Goal: Navigation & Orientation: Go to known website

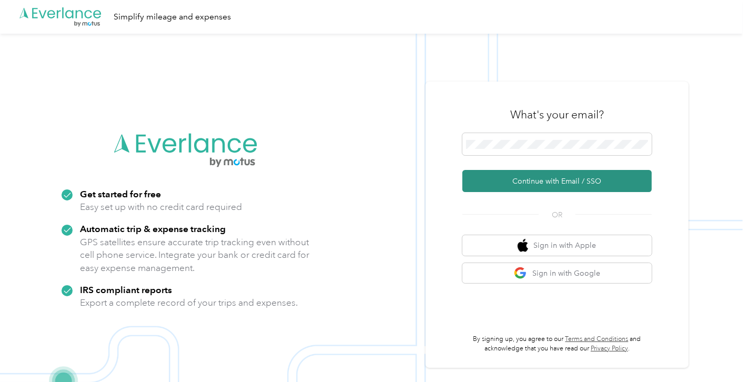
click at [548, 184] on button "Continue with Email / SSO" at bounding box center [556, 181] width 189 height 22
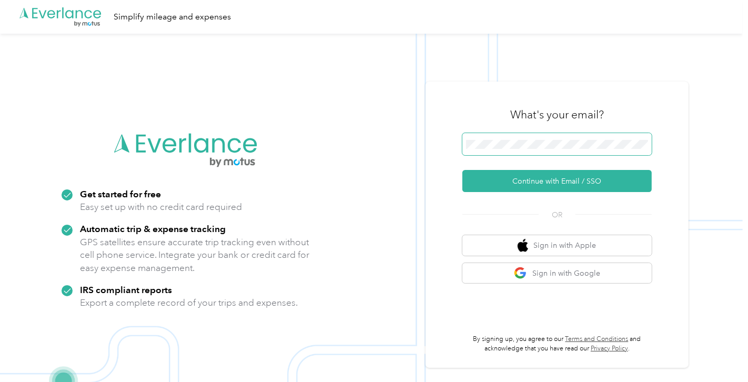
click at [547, 151] on span at bounding box center [556, 144] width 189 height 22
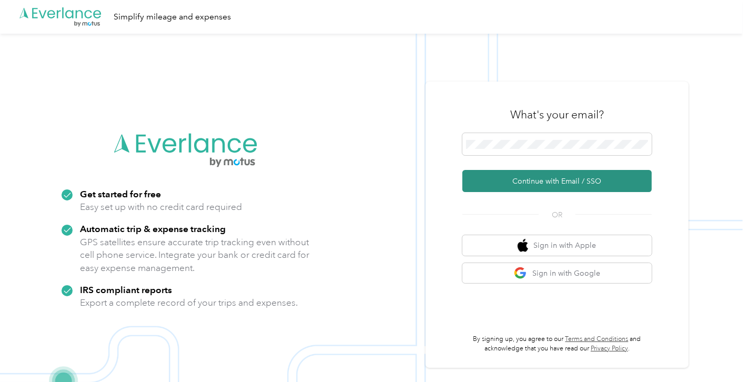
click at [547, 187] on button "Continue with Email / SSO" at bounding box center [556, 181] width 189 height 22
